Goal: Information Seeking & Learning: Learn about a topic

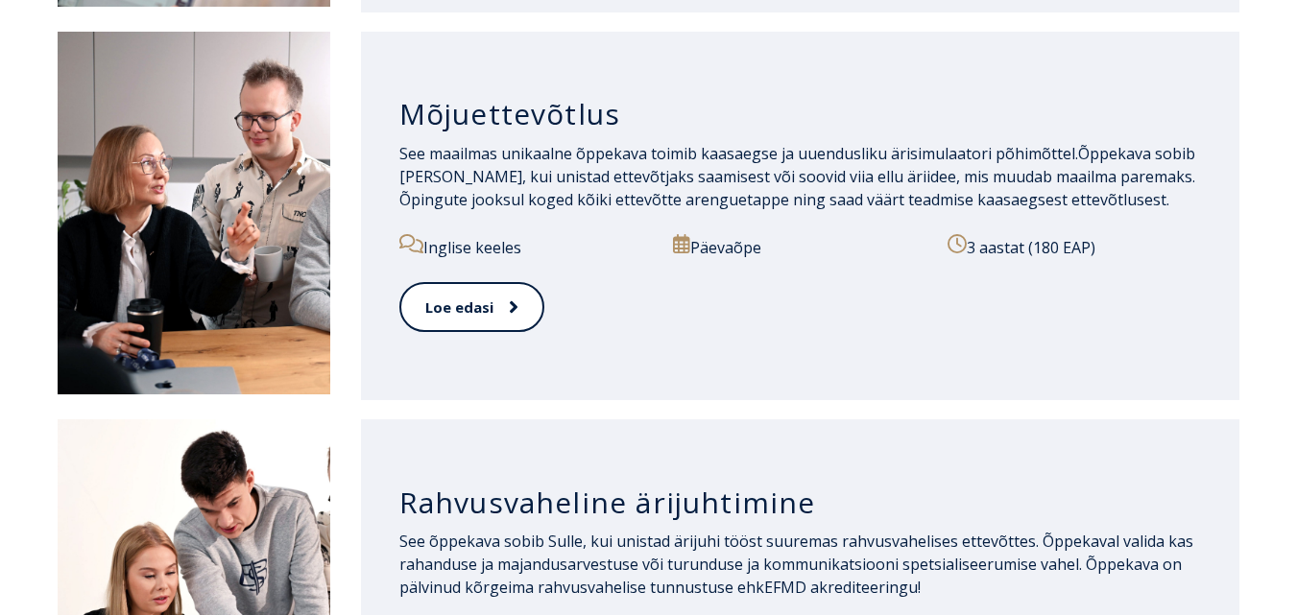
scroll to position [1845, 0]
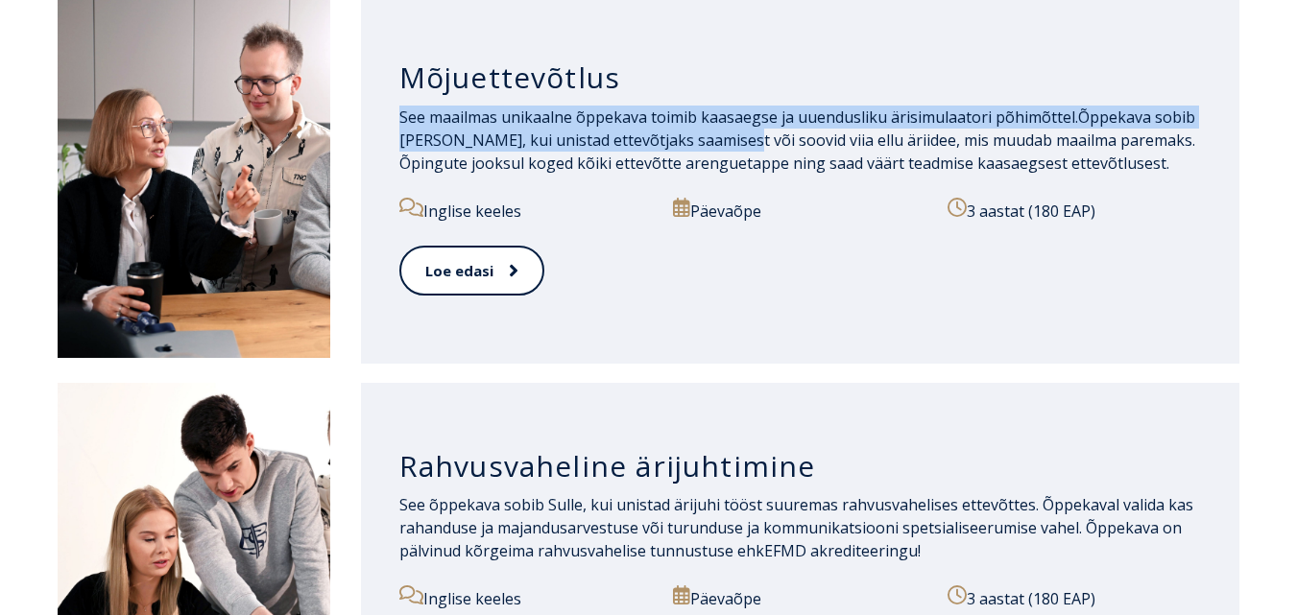
drag, startPoint x: 721, startPoint y: 142, endPoint x: 709, endPoint y: 97, distance: 46.8
click at [709, 97] on div "Mõjuettevõtlus See maailmas unikaalne õppekava toimib kaasaegse ja uuendusliku …" at bounding box center [800, 180] width 879 height 370
click at [709, 97] on div "Mõjuettevõtlus" at bounding box center [800, 72] width 802 height 65
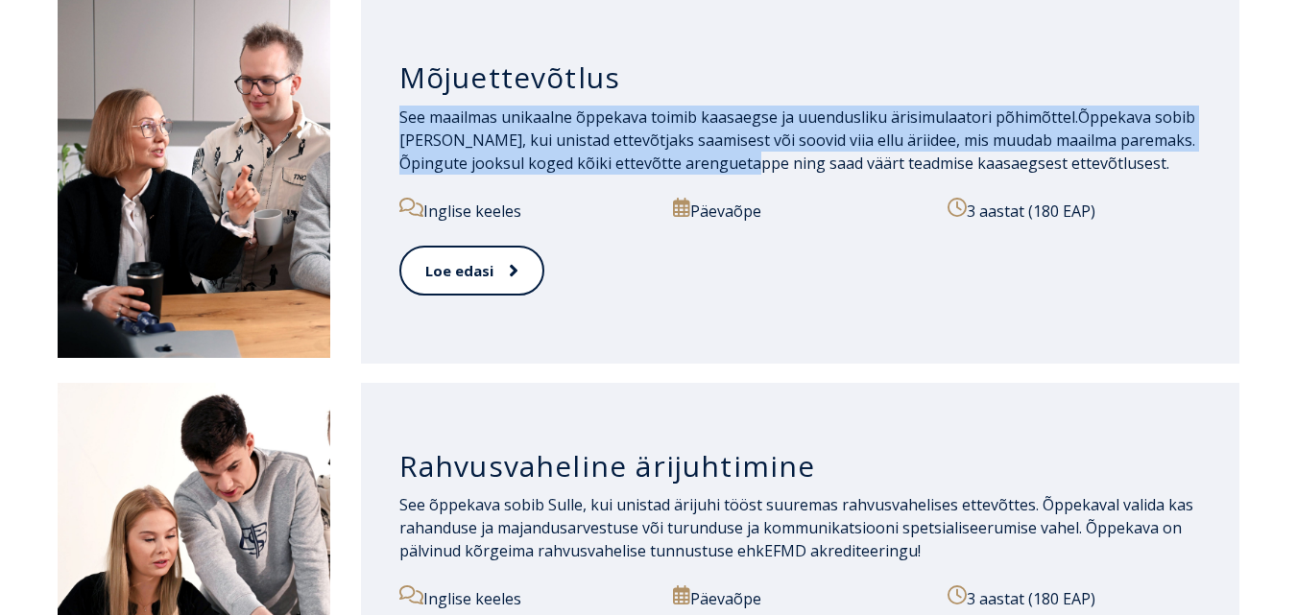
drag, startPoint x: 709, startPoint y: 97, endPoint x: 717, endPoint y: 160, distance: 64.0
click at [717, 160] on div "Mõjuettevõtlus See maailmas unikaalne õppekava toimib kaasaegse ja uuendusliku …" at bounding box center [800, 180] width 879 height 370
click at [717, 160] on span "Õppekava sobib [PERSON_NAME], kui unistad ettevõtjaks saamisest või soovid viia…" at bounding box center [797, 140] width 796 height 67
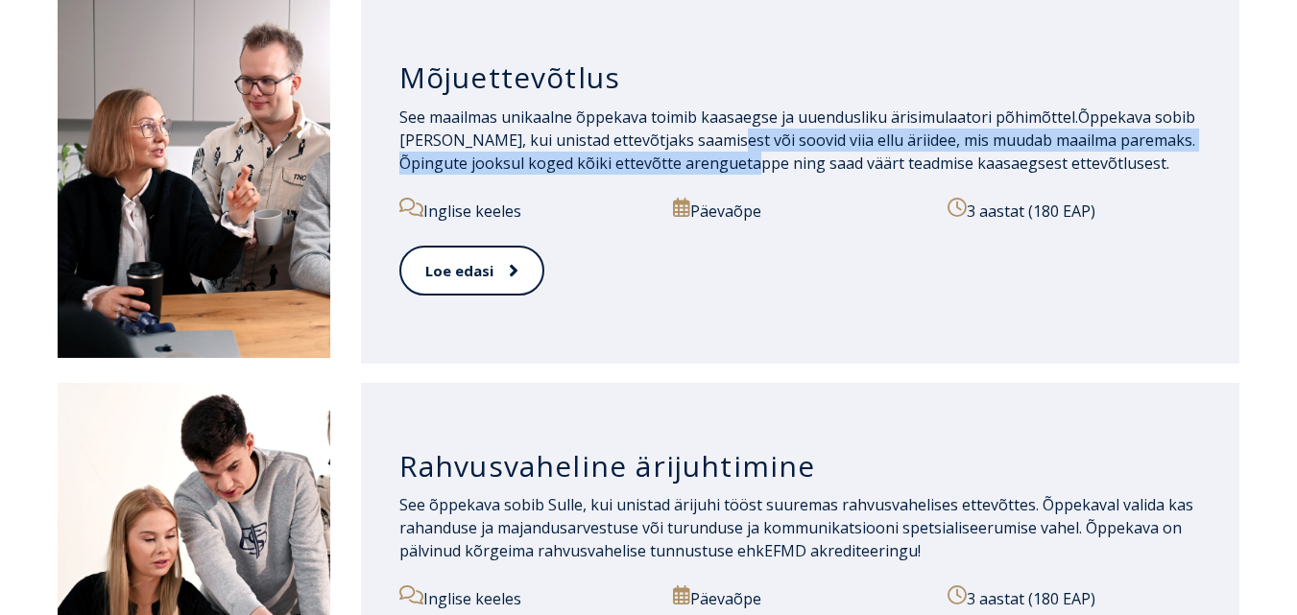
drag, startPoint x: 717, startPoint y: 160, endPoint x: 710, endPoint y: 144, distance: 18.0
click at [710, 144] on span "Õppekava sobib [PERSON_NAME], kui unistad ettevõtjaks saamisest või soovid viia…" at bounding box center [797, 140] width 796 height 67
drag, startPoint x: 710, startPoint y: 144, endPoint x: 727, endPoint y: 173, distance: 33.6
click at [727, 173] on span "Õppekava sobib [PERSON_NAME], kui unistad ettevõtjaks saamisest või soovid viia…" at bounding box center [797, 140] width 796 height 67
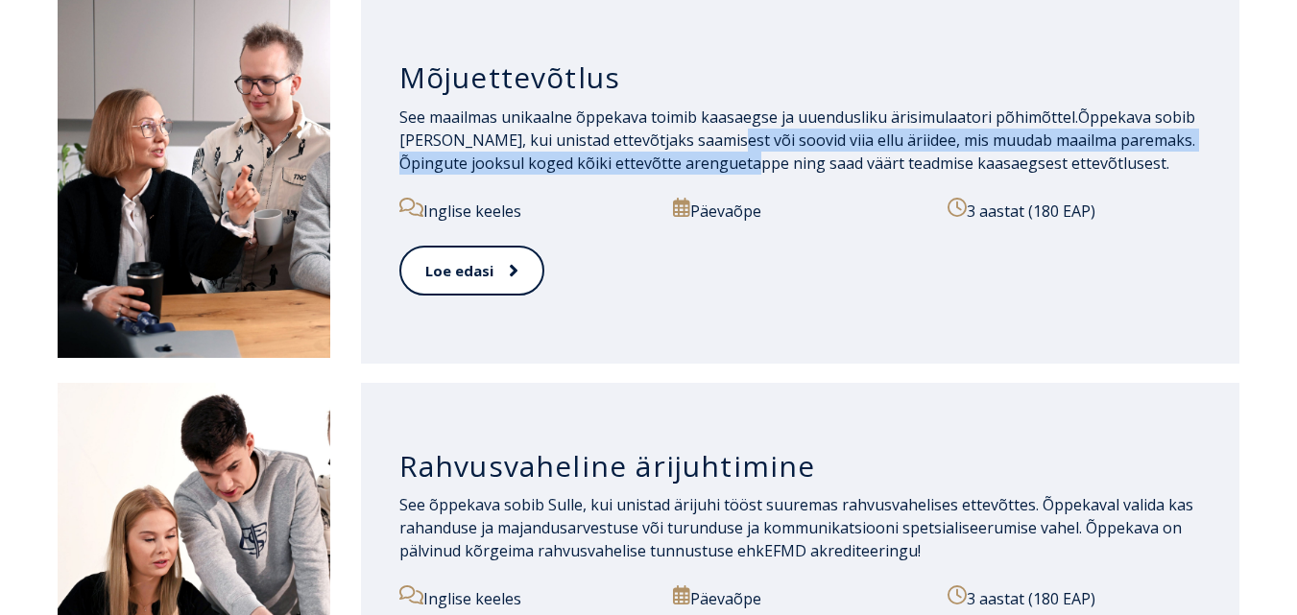
click at [727, 173] on span "Õppekava sobib [PERSON_NAME], kui unistad ettevõtjaks saamisest või soovid viia…" at bounding box center [797, 140] width 796 height 67
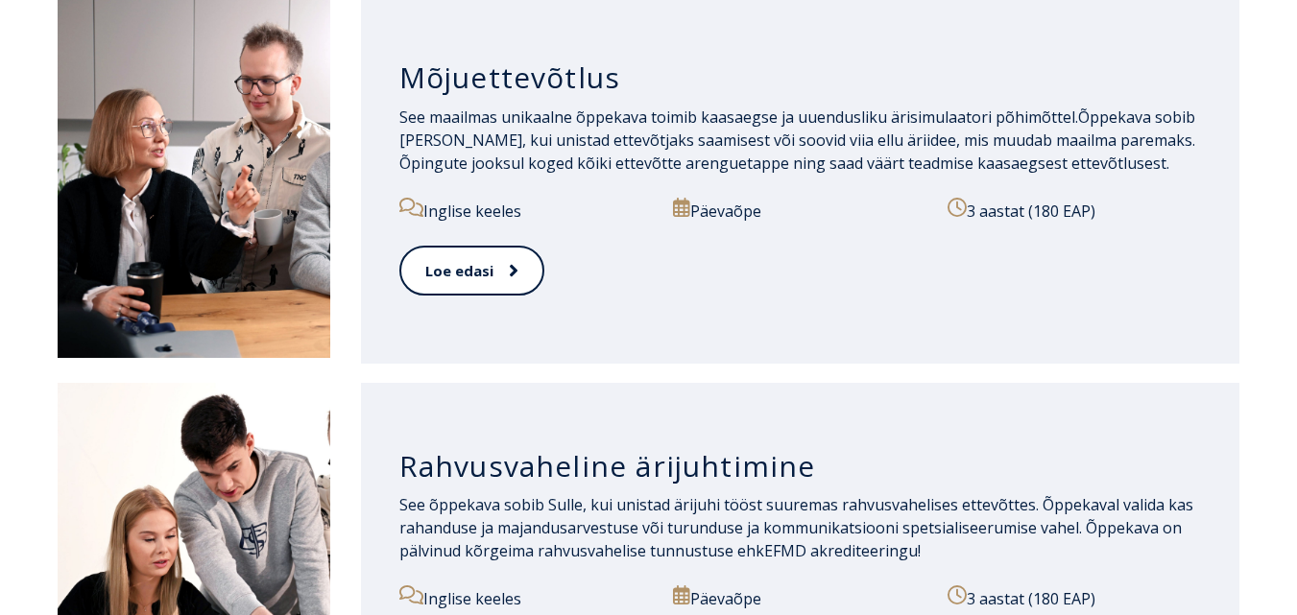
click at [727, 173] on span "Õppekava sobib [PERSON_NAME], kui unistad ettevõtjaks saamisest või soovid viia…" at bounding box center [797, 140] width 796 height 67
click at [942, 132] on span "Õppekava sobib [PERSON_NAME], kui unistad ettevõtjaks saamisest või soovid viia…" at bounding box center [797, 140] width 796 height 67
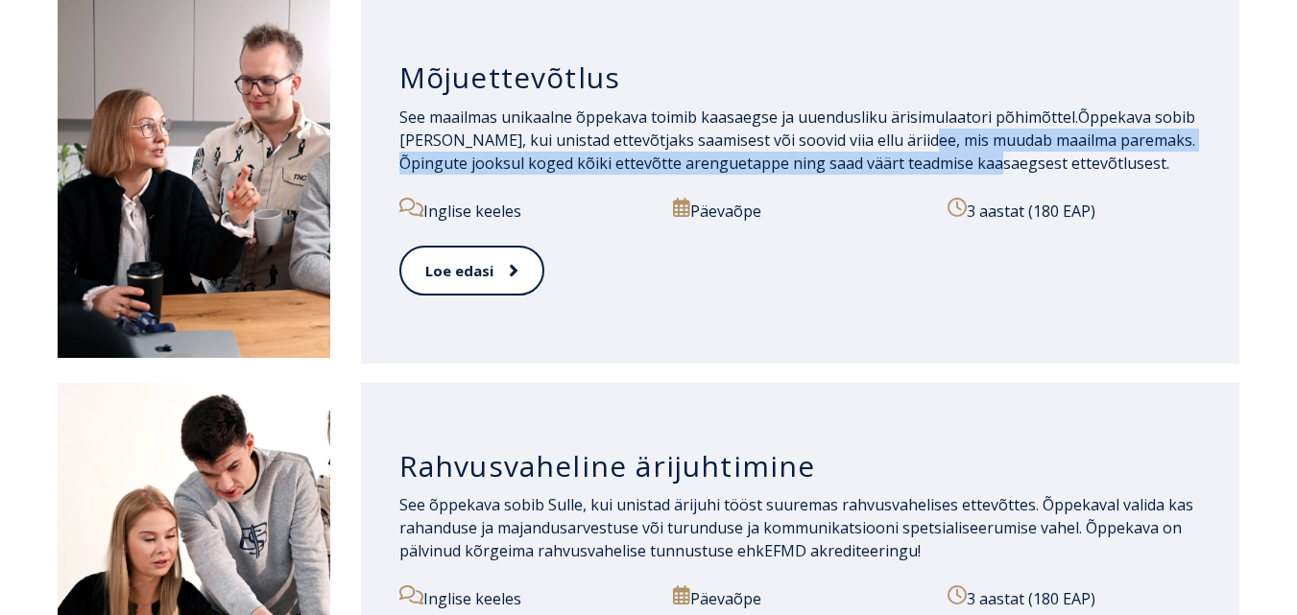
drag, startPoint x: 942, startPoint y: 132, endPoint x: 968, endPoint y: 159, distance: 37.3
click at [968, 159] on span "Õppekava sobib [PERSON_NAME], kui unistad ettevõtjaks saamisest või soovid viia…" at bounding box center [797, 140] width 796 height 67
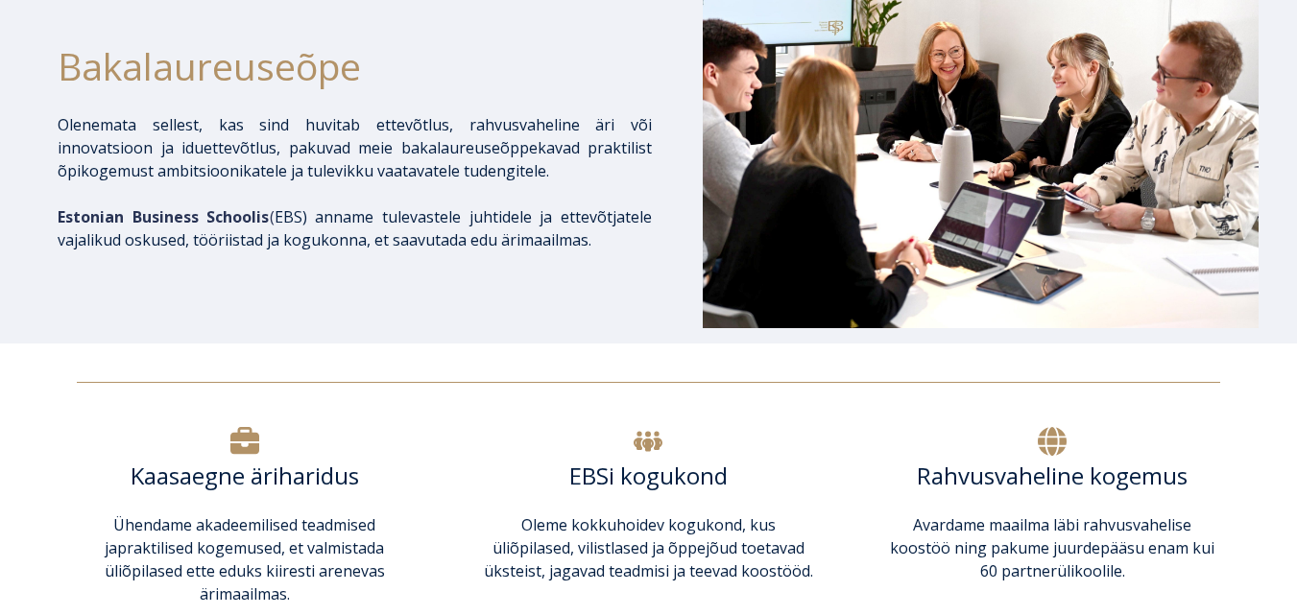
scroll to position [0, 0]
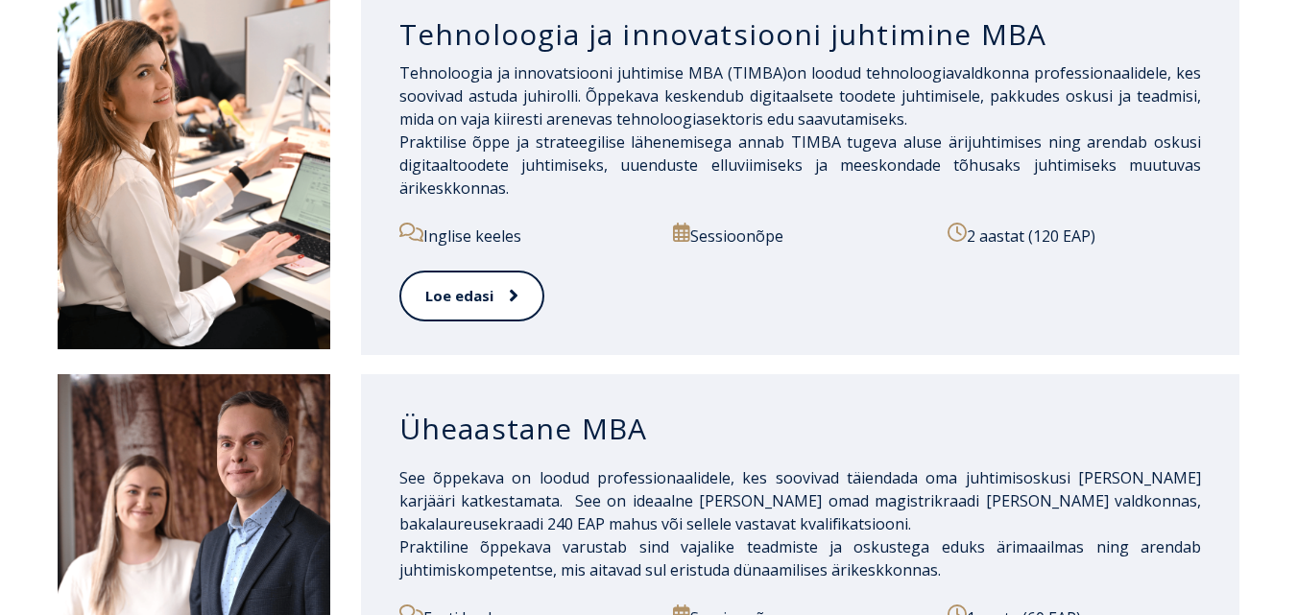
scroll to position [1477, 0]
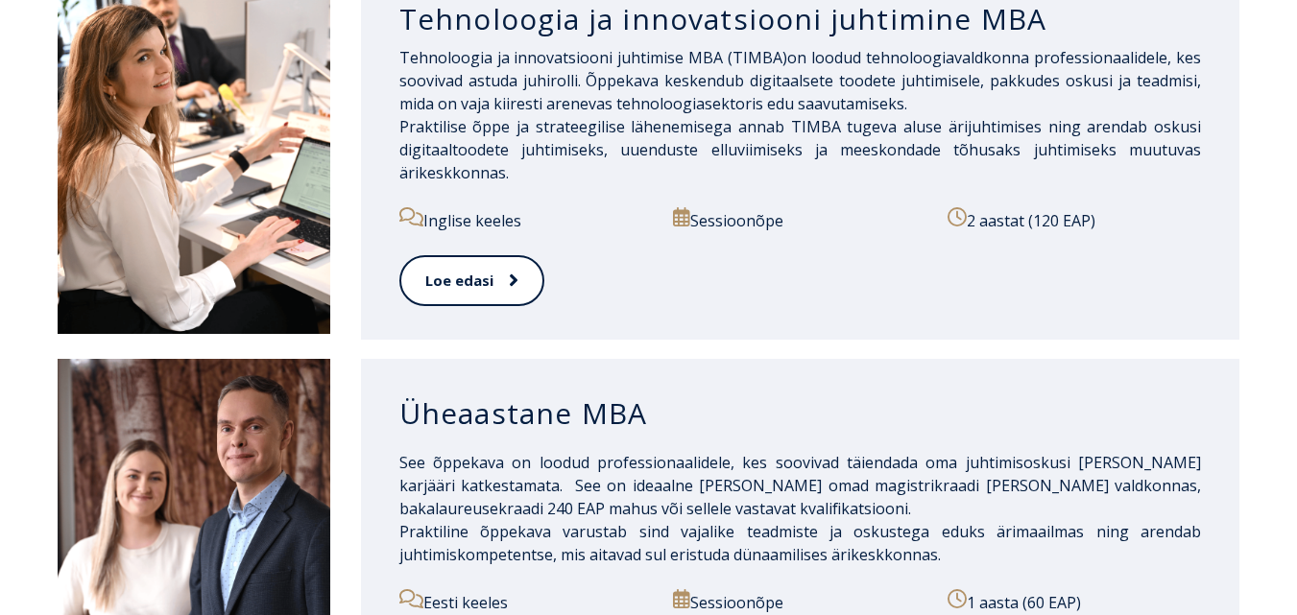
drag, startPoint x: 1303, startPoint y: 72, endPoint x: 1311, endPoint y: 264, distance: 192.2
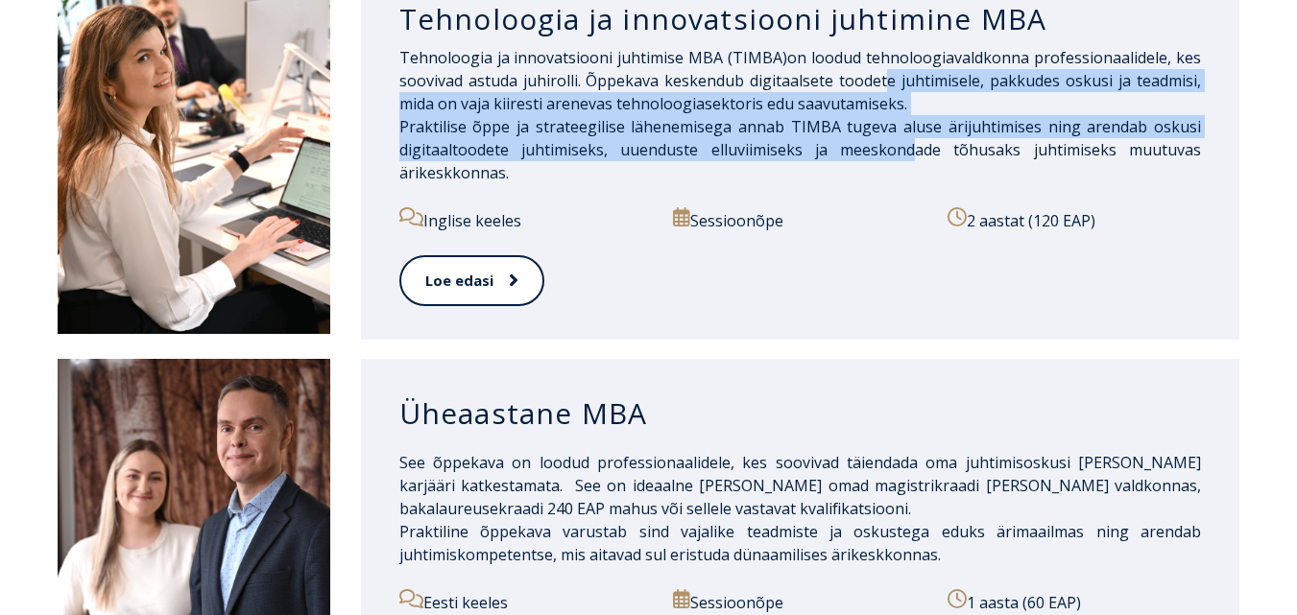
drag, startPoint x: 915, startPoint y: 151, endPoint x: 887, endPoint y: 86, distance: 70.1
click at [887, 86] on p "Tehnoloogia ja innovatsiooni juhtimise MBA (TIMBA) on loodud tehnoloogiavaldkon…" at bounding box center [800, 115] width 802 height 138
click at [887, 86] on span "on loodud tehnoloogiavaldkonna professionaalidele, kes soovivad astuda juhiroll…" at bounding box center [800, 80] width 802 height 67
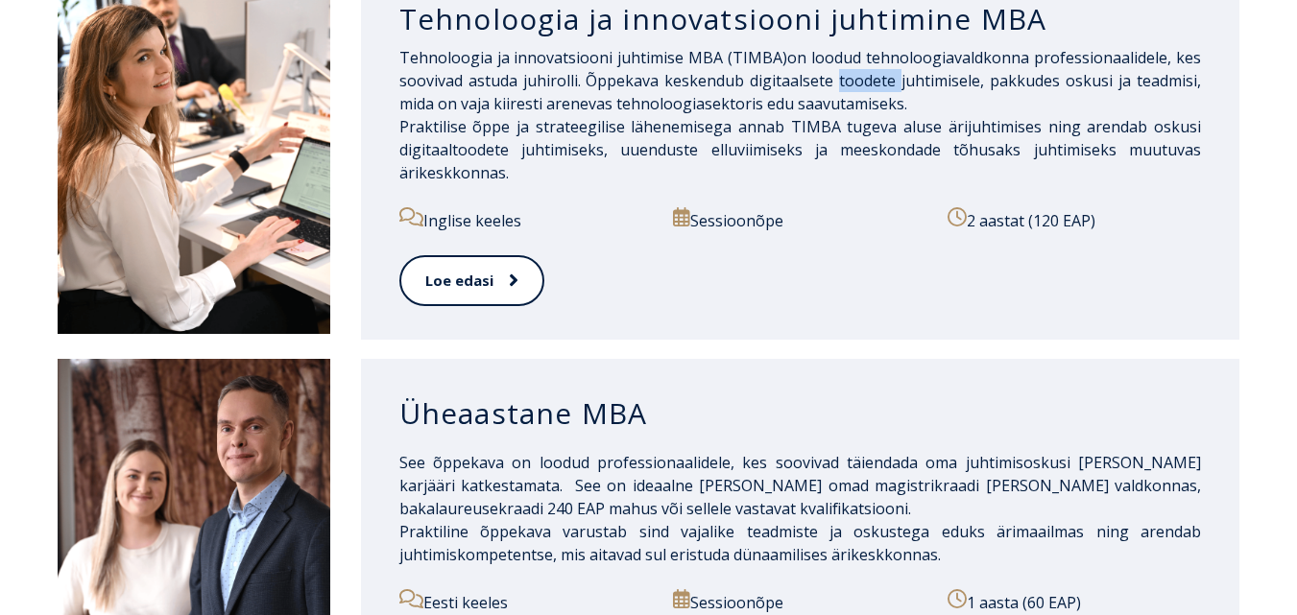
click at [887, 86] on span "on loodud tehnoloogiavaldkonna professionaalidele, kes soovivad astuda juhiroll…" at bounding box center [800, 80] width 802 height 67
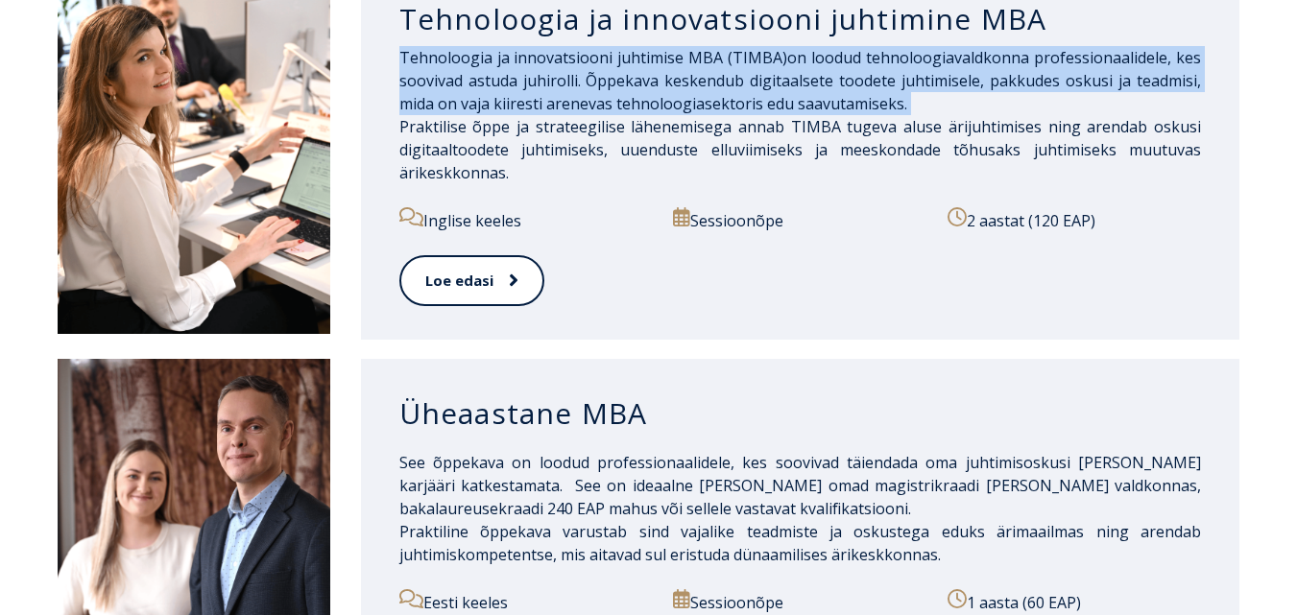
click at [1015, 106] on p "Tehnoloogia ja innovatsiooni juhtimise MBA (TIMBA) on loodud tehnoloogiavaldkon…" at bounding box center [800, 115] width 802 height 138
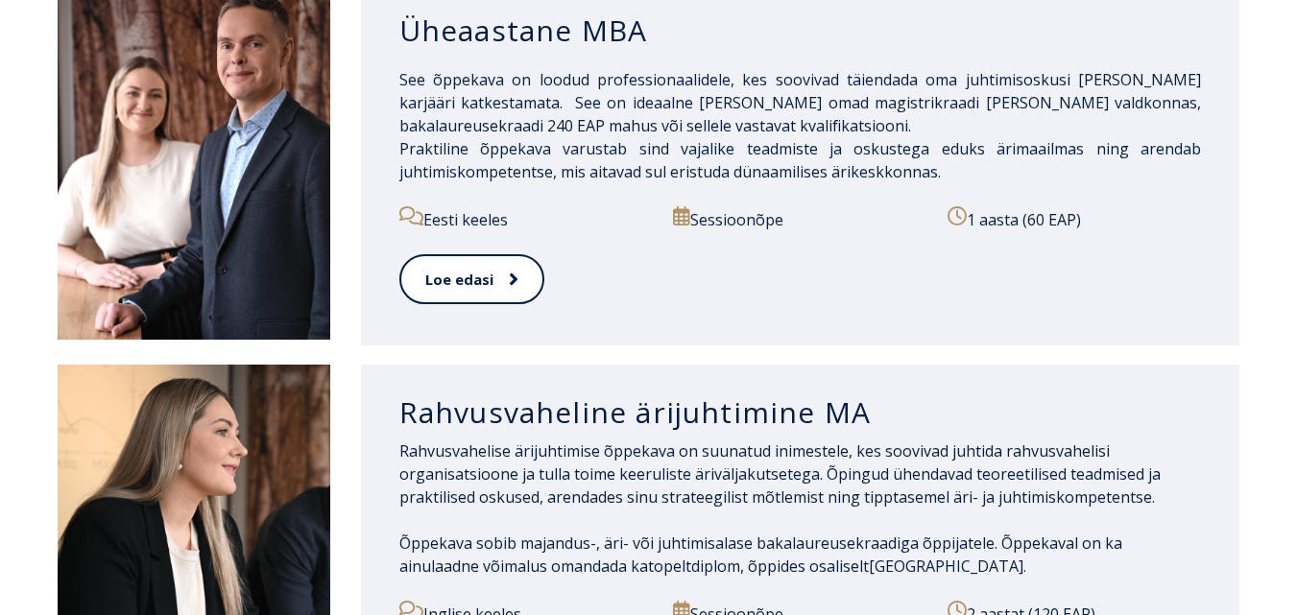
scroll to position [1882, 0]
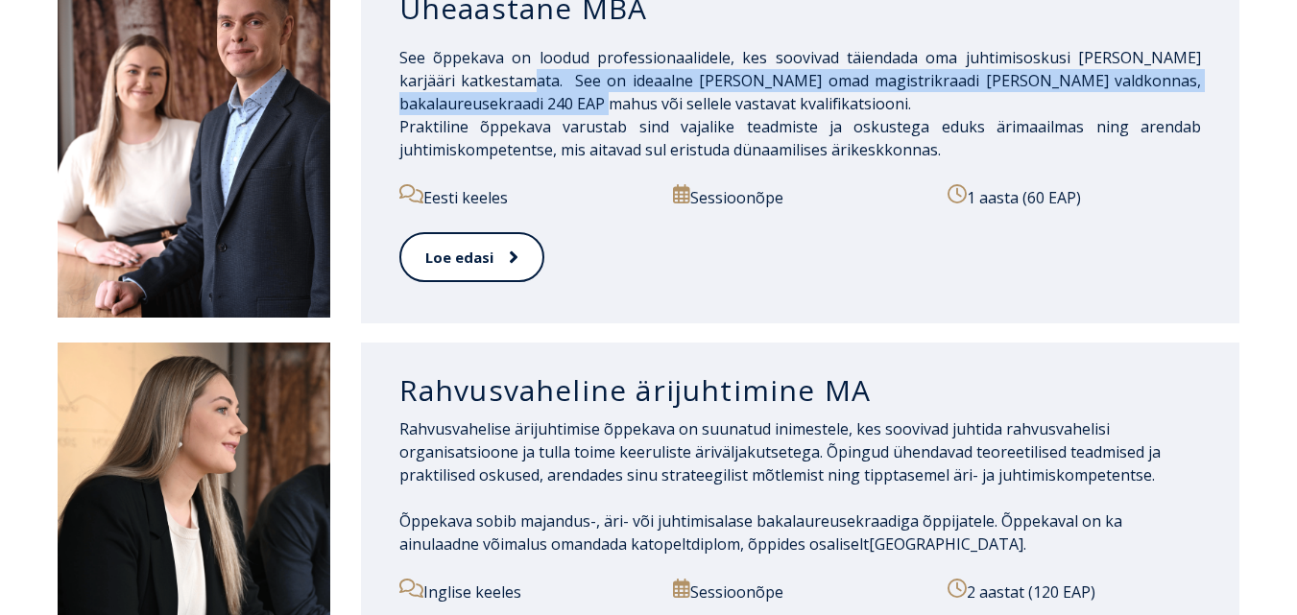
drag, startPoint x: 540, startPoint y: 104, endPoint x: 534, endPoint y: 83, distance: 21.9
click at [534, 83] on span "See õppekava on loodud professionaalidele, kes soovivad täiendada oma juhtimiso…" at bounding box center [800, 80] width 802 height 67
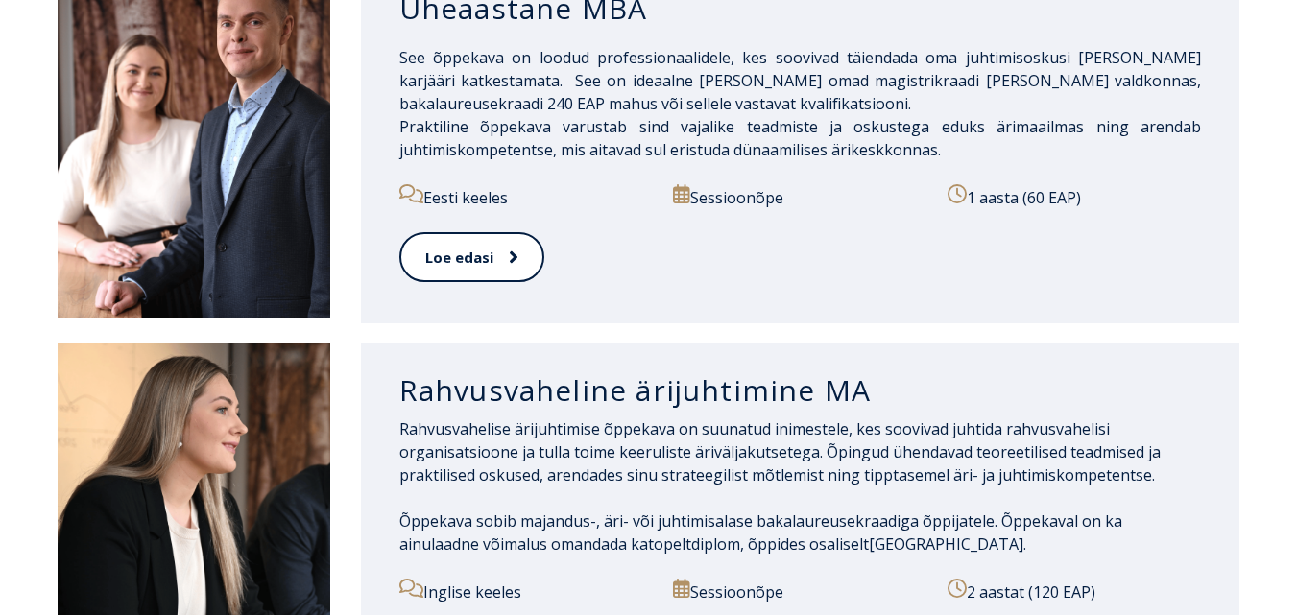
click at [534, 83] on span "See õppekava on loodud professionaalidele, kes soovivad täiendada oma juhtimiso…" at bounding box center [800, 80] width 802 height 67
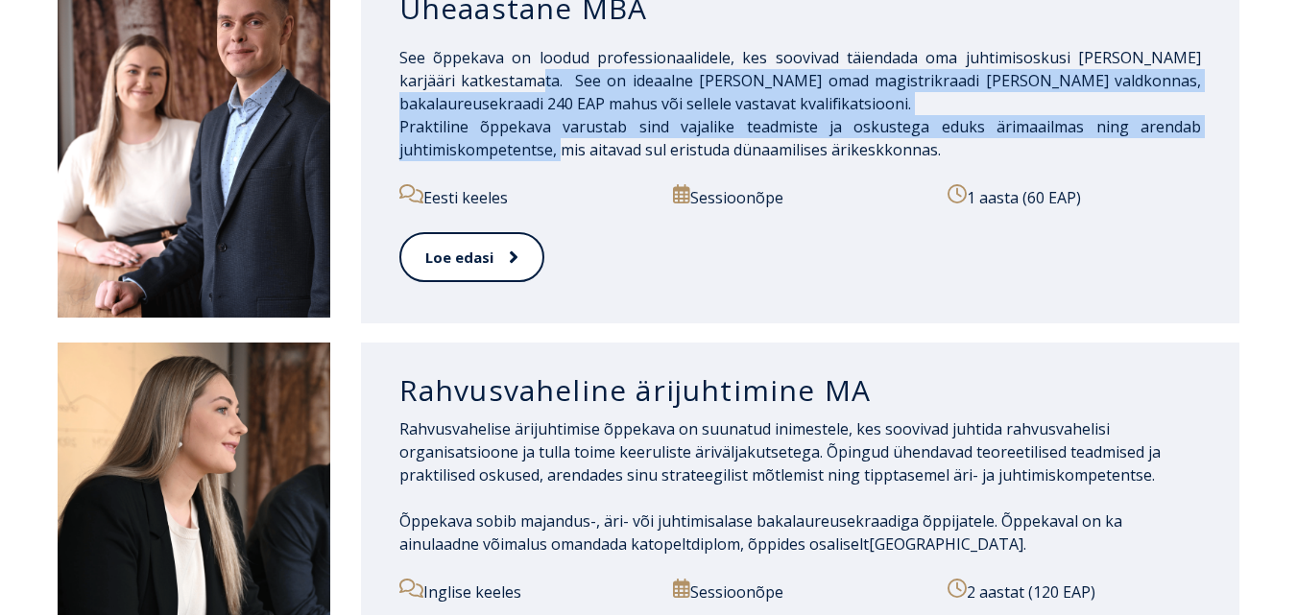
drag, startPoint x: 558, startPoint y: 142, endPoint x: 536, endPoint y: 74, distance: 71.7
click at [536, 74] on p "See õppekava on loodud professionaalidele, kes soovivad täiendada oma juhtimiso…" at bounding box center [800, 103] width 802 height 115
click at [536, 74] on span "See õppekava on loodud professionaalidele, kes soovivad täiendada oma juhtimiso…" at bounding box center [800, 80] width 802 height 67
drag, startPoint x: 536, startPoint y: 74, endPoint x: 564, endPoint y: 148, distance: 79.0
click at [564, 148] on p "See õppekava on loodud professionaalidele, kes soovivad täiendada oma juhtimiso…" at bounding box center [800, 103] width 802 height 115
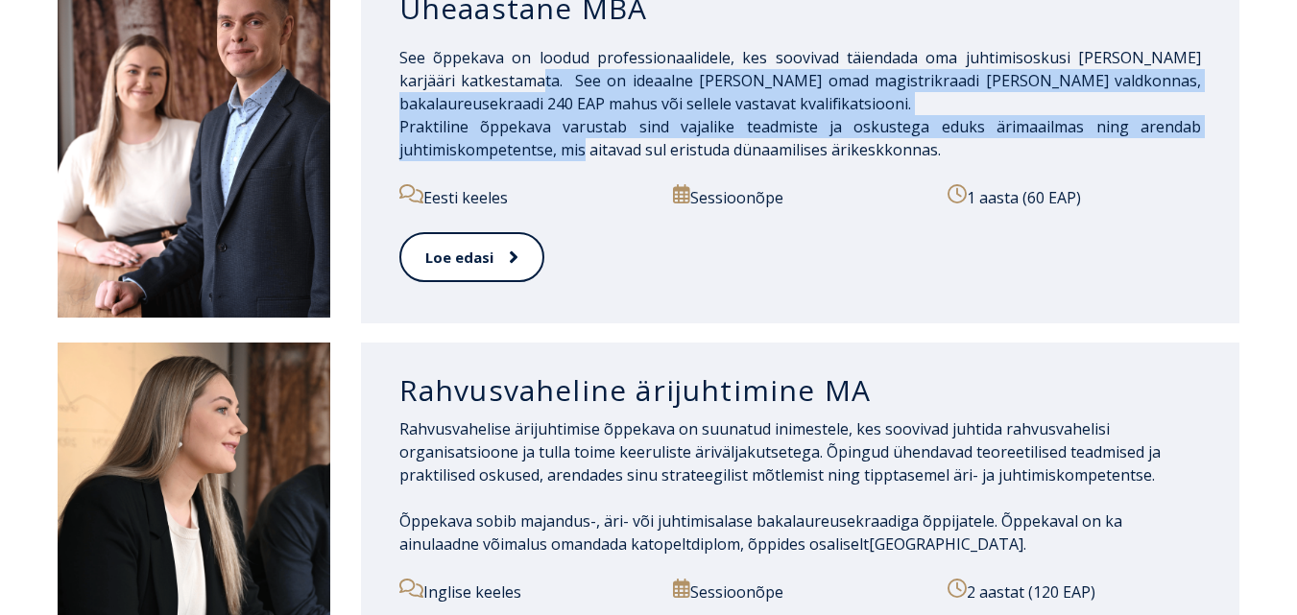
click at [564, 148] on span "Praktiline õppekava varustab sind vajalike teadmiste ja oskustega eduks ärimaai…" at bounding box center [800, 138] width 802 height 44
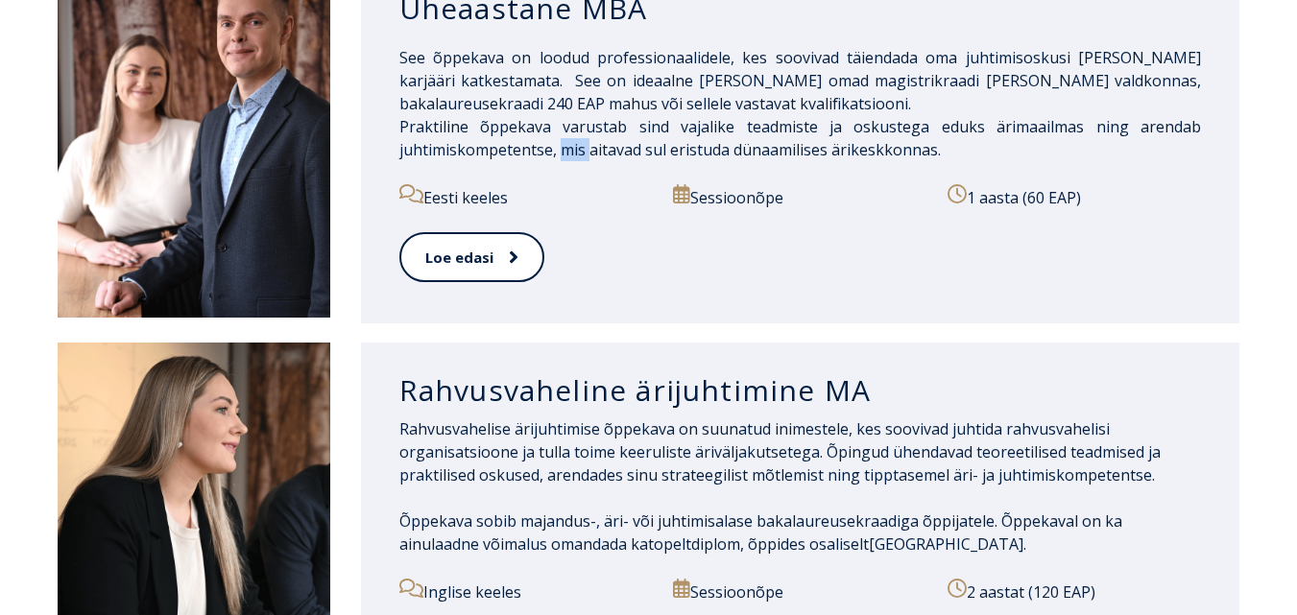
click at [564, 148] on span "Praktiline õppekava varustab sind vajalike teadmiste ja oskustega eduks ärimaai…" at bounding box center [800, 138] width 802 height 44
click at [888, 108] on p "See õppekava on loodud professionaalidele, kes soovivad täiendada oma juhtimiso…" at bounding box center [800, 103] width 802 height 115
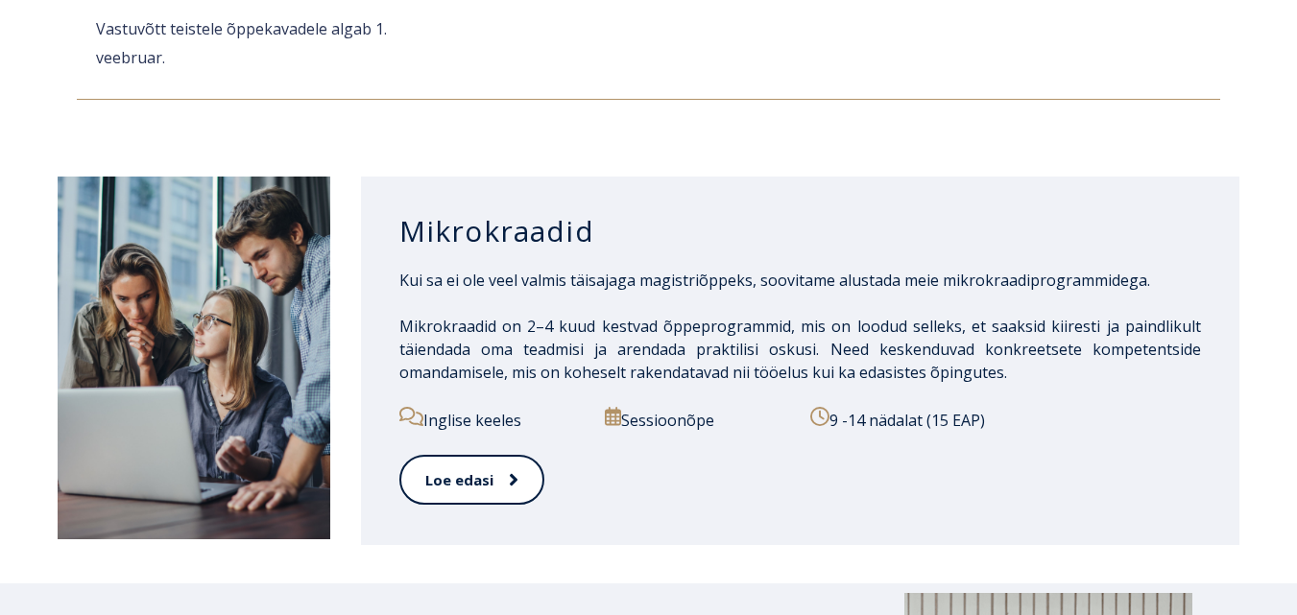
scroll to position [0, 0]
